Goal: Ask a question

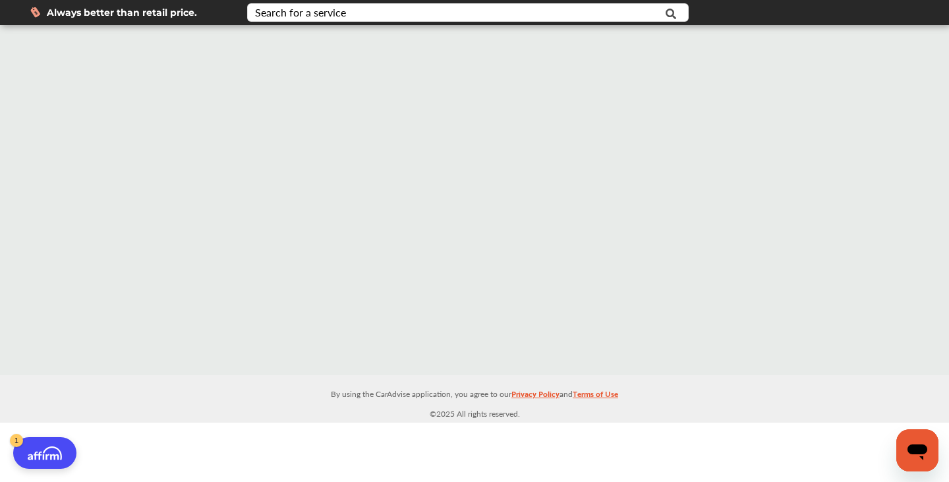
click at [647, 254] on div at bounding box center [474, 200] width 949 height 350
click at [347, 11] on input "text" at bounding box center [452, 14] width 407 height 20
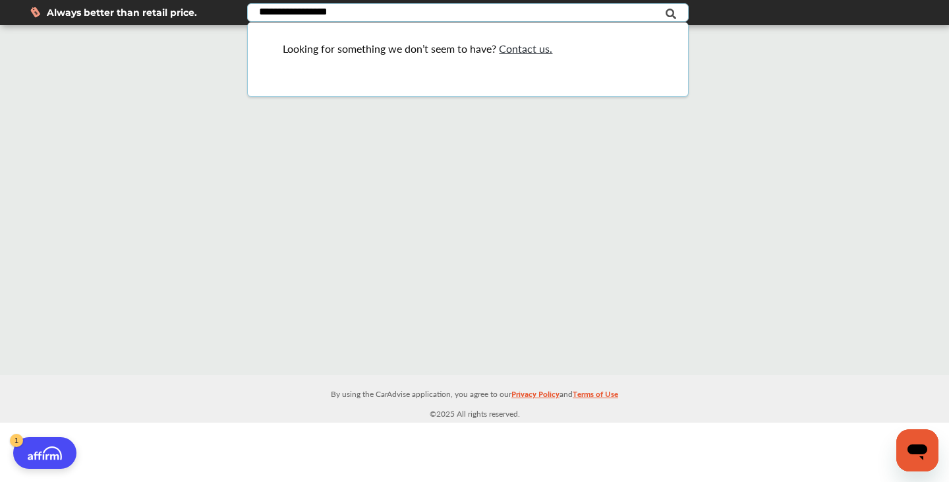
type input "**********"
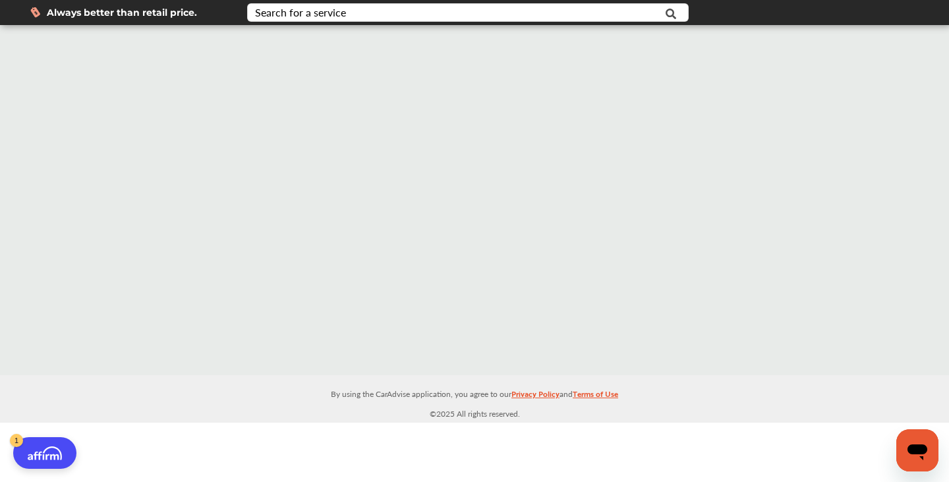
click at [436, 191] on div at bounding box center [474, 200] width 949 height 350
click at [914, 450] on icon "Open messaging window" at bounding box center [918, 452] width 20 height 16
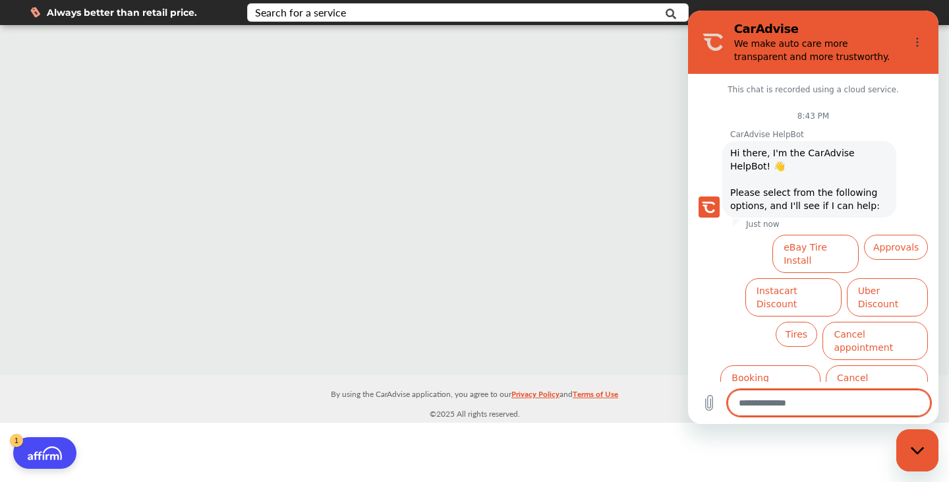
scroll to position [3, 0]
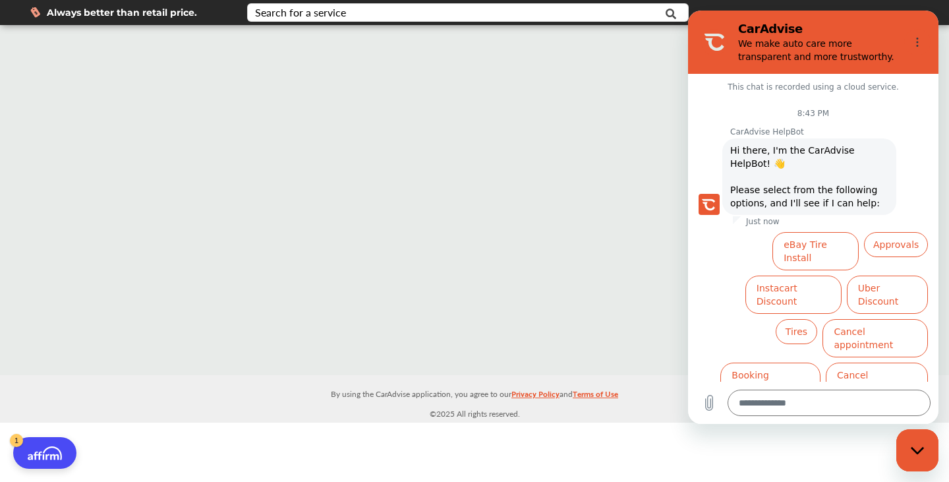
click at [583, 218] on div at bounding box center [474, 200] width 949 height 350
click at [918, 456] on div "Close messaging window" at bounding box center [918, 450] width 40 height 40
type textarea "*"
